Goal: Information Seeking & Learning: Learn about a topic

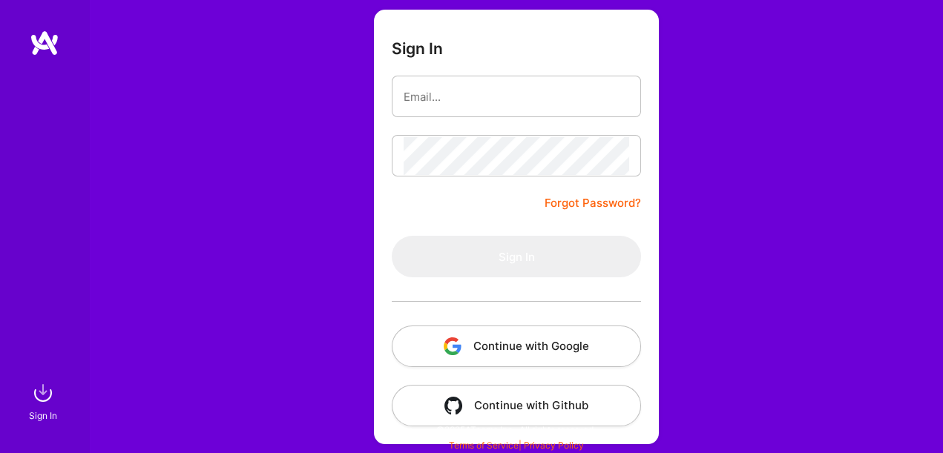
scroll to position [102, 0]
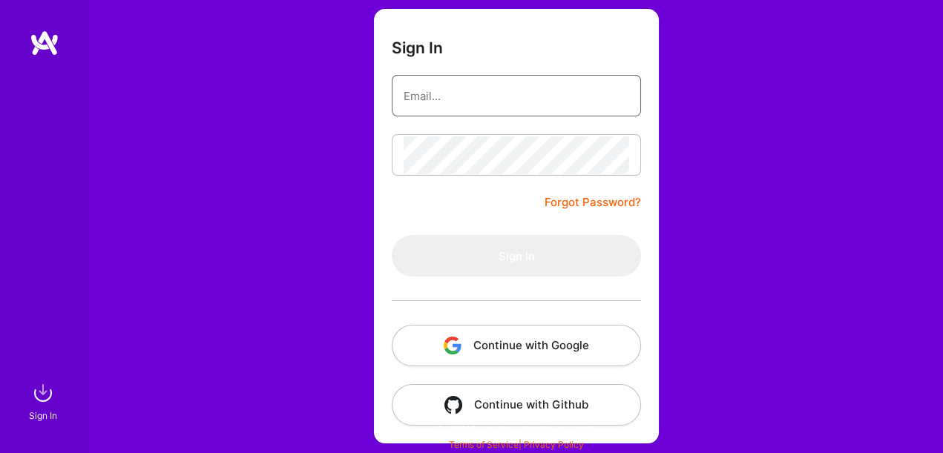
type input "hallelmal@gmail.com"
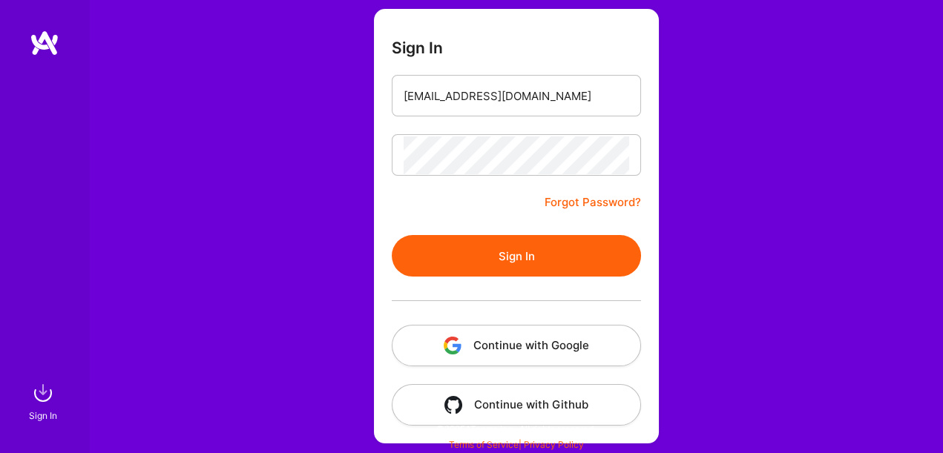
click at [493, 200] on form "Sign In hallelmal@gmail.com Forgot Password? Sign In Continue with Google Conti…" at bounding box center [516, 226] width 285 height 435
click at [507, 263] on button "Sign In" at bounding box center [516, 256] width 249 height 42
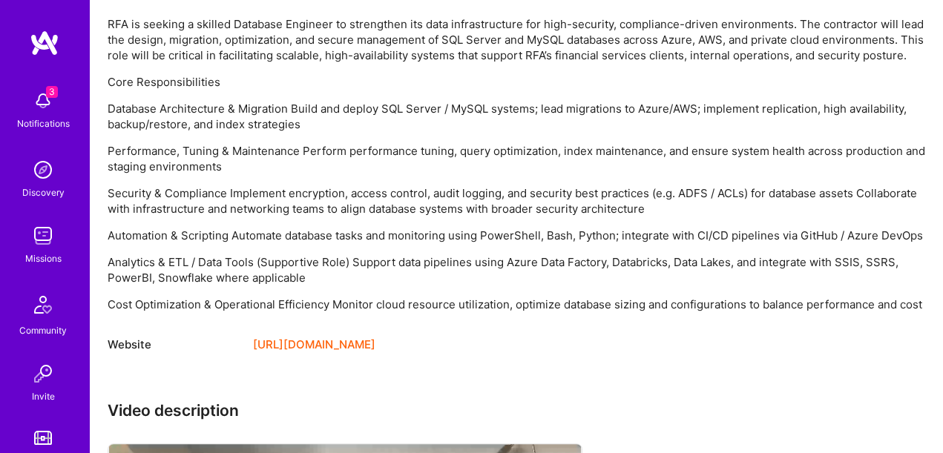
scroll to position [1044, 0]
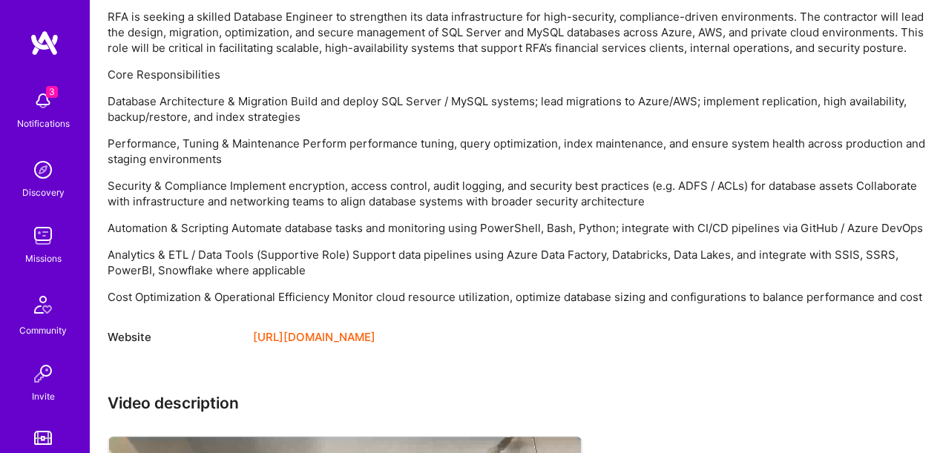
click at [47, 235] on img at bounding box center [43, 236] width 30 height 30
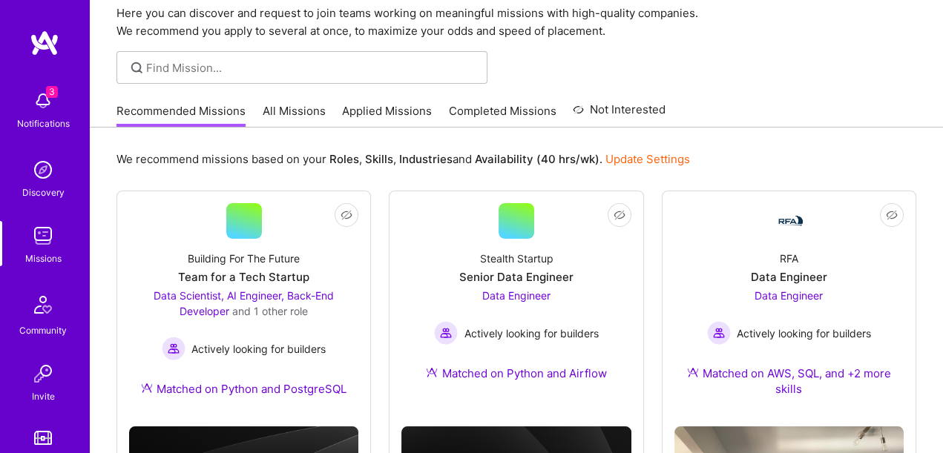
scroll to position [73, 0]
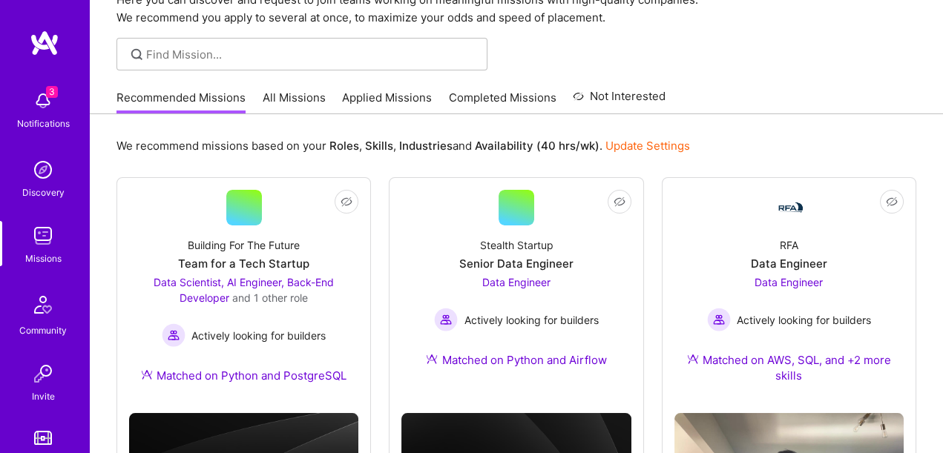
click at [381, 174] on div "We recommend missions based on your Roles , Skills , Industries and Availabilit…" at bounding box center [516, 352] width 853 height 476
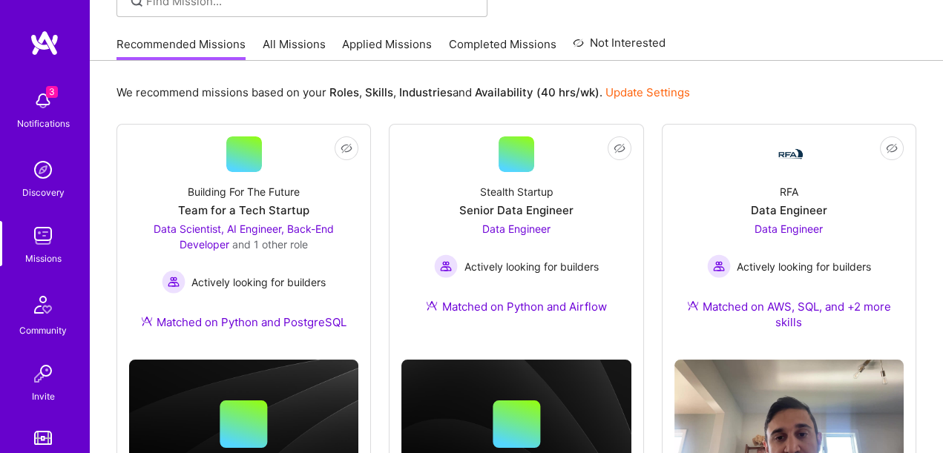
scroll to position [209, 0]
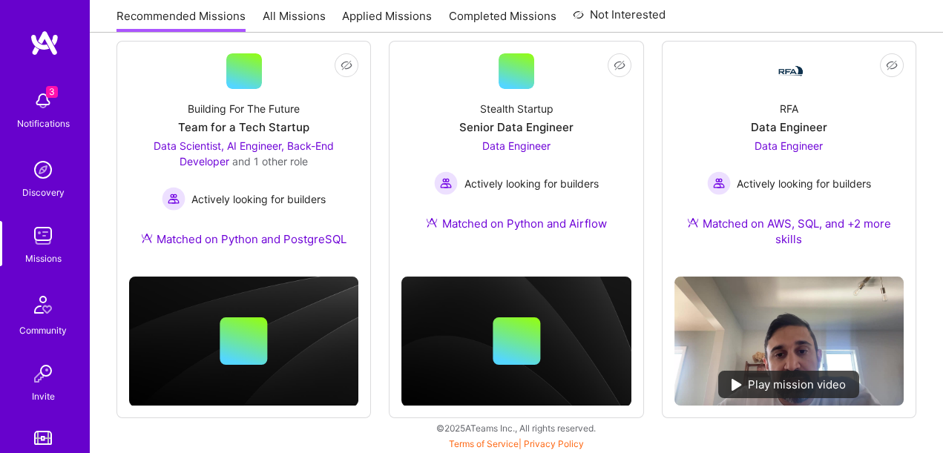
click at [381, 174] on div "Not Interested Building For The Future Team for a Tech Startup Data Scientist, …" at bounding box center [516, 230] width 800 height 378
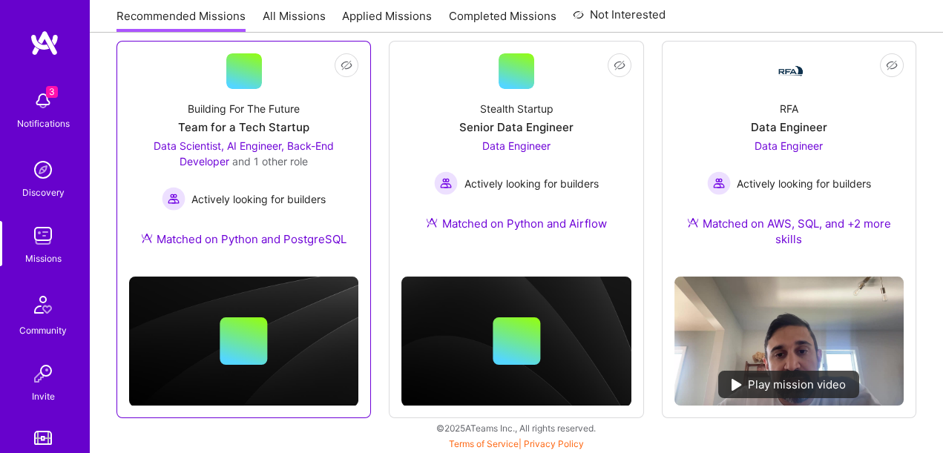
click at [324, 91] on div "Building For The Future Team for a Tech Startup Data Scientist, AI Engineer, Ba…" at bounding box center [243, 177] width 229 height 176
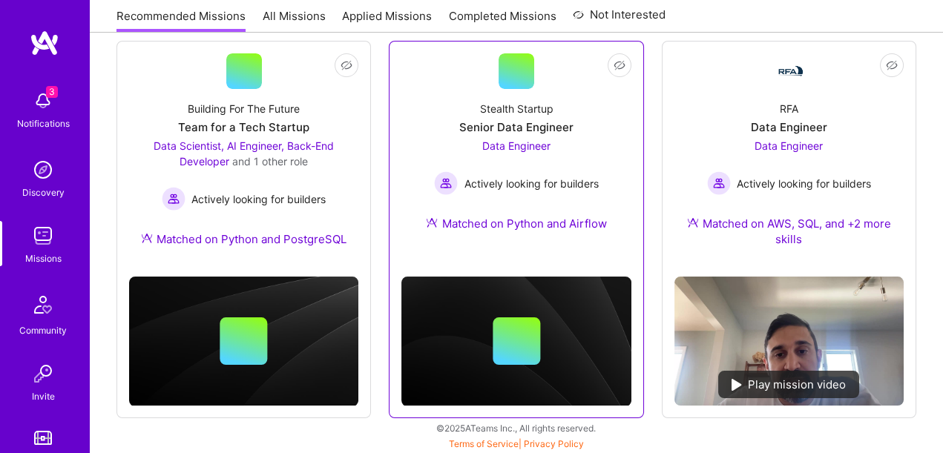
click at [591, 101] on div "Stealth Startup Senior Data Engineer Data Engineer Actively looking for builder…" at bounding box center [515, 169] width 229 height 160
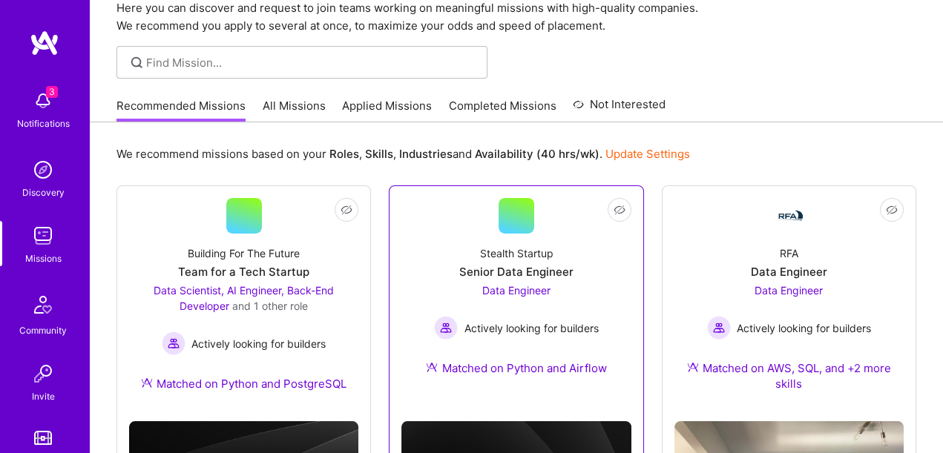
scroll to position [67, 0]
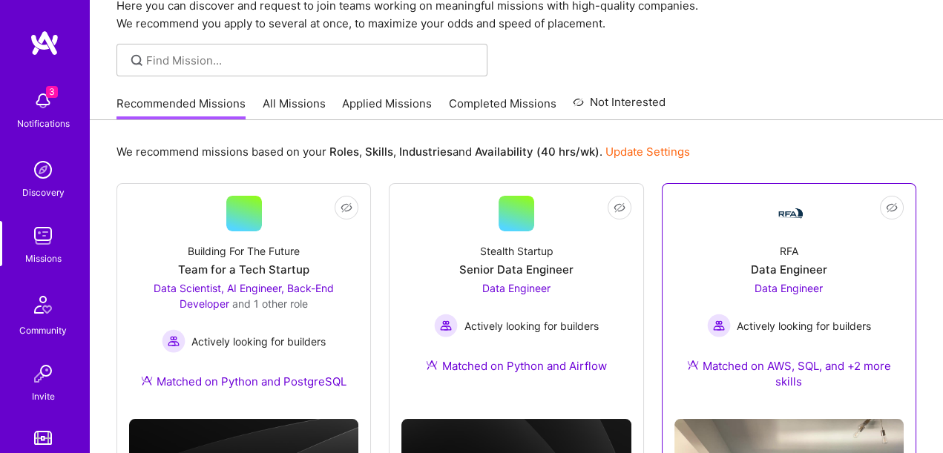
click at [750, 224] on link "Not Interested RFA Data Engineer Data Engineer Actively looking for builders Ma…" at bounding box center [788, 301] width 229 height 211
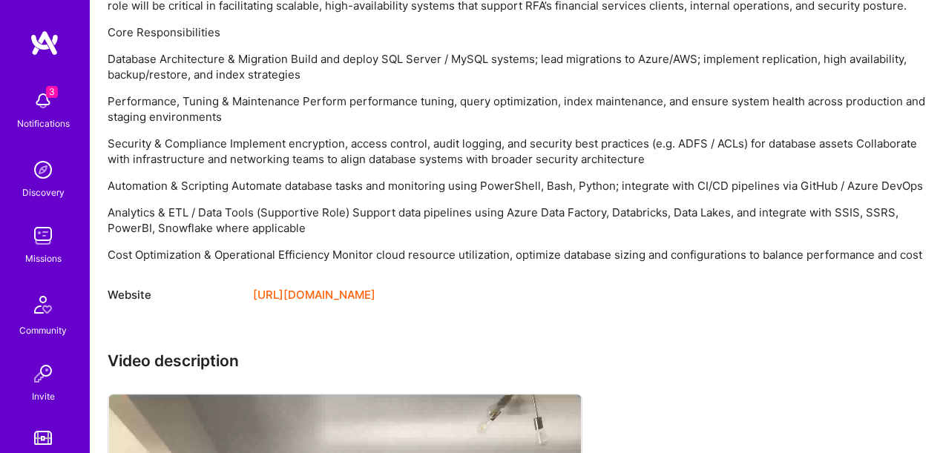
scroll to position [1087, 0]
click at [304, 303] on link "https://rfa.com/" at bounding box center [314, 295] width 122 height 18
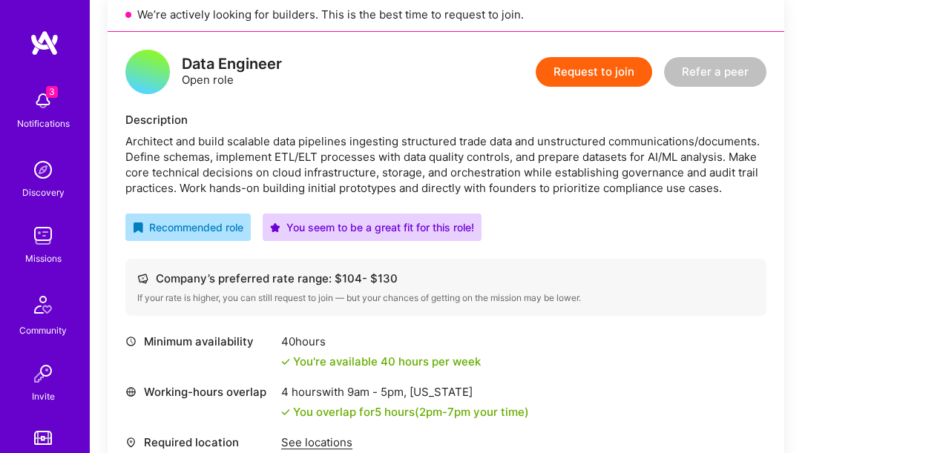
scroll to position [362, 0]
